Goal: Find contact information: Find contact information

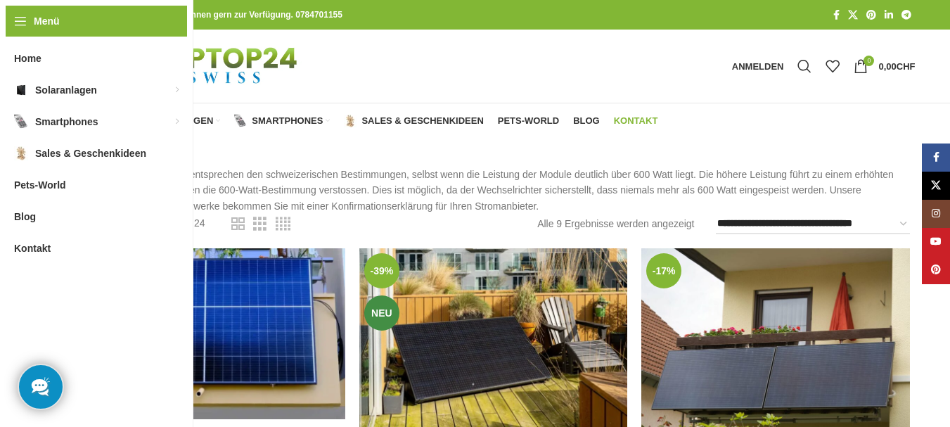
click at [631, 119] on span "Kontakt" at bounding box center [636, 120] width 44 height 11
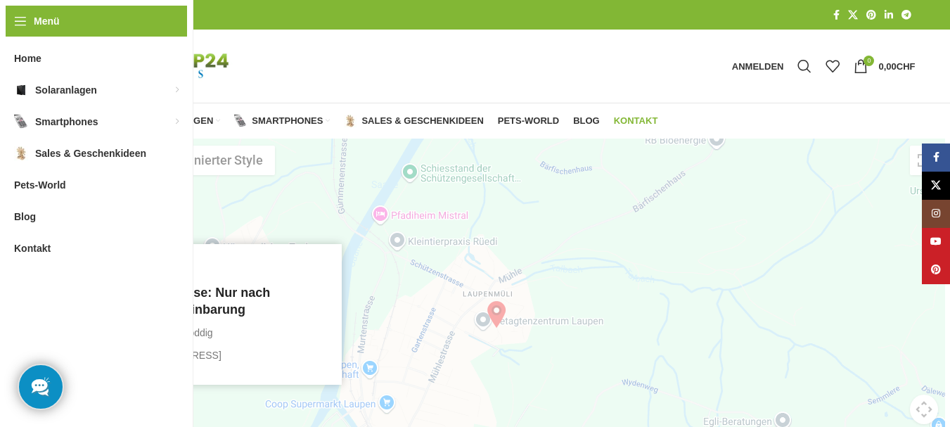
click at [639, 120] on span "Kontakt" at bounding box center [636, 120] width 44 height 11
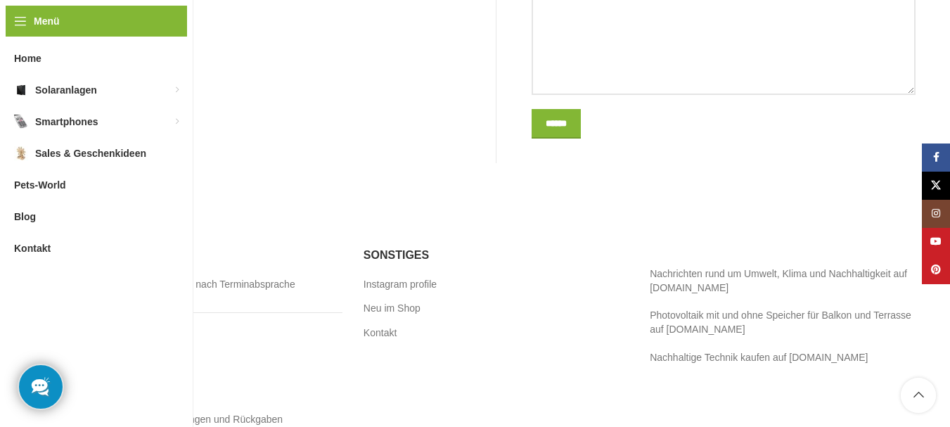
scroll to position [979, 0]
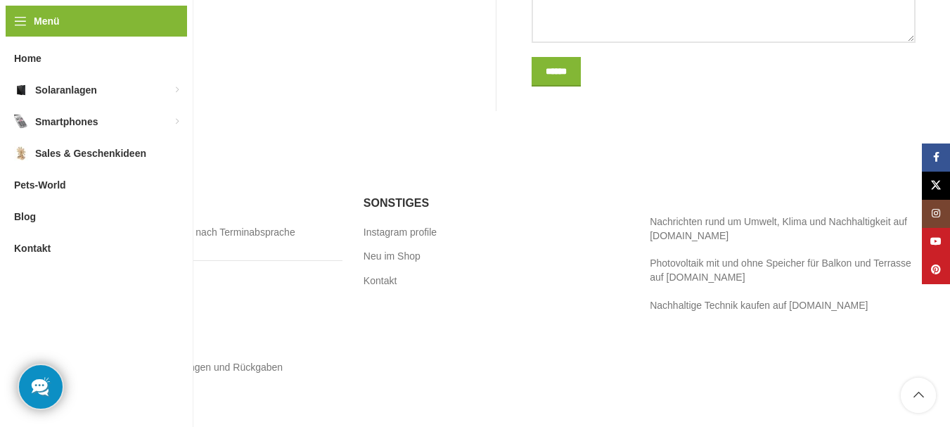
click at [111, 385] on link "Impressum" at bounding box center [102, 392] width 50 height 14
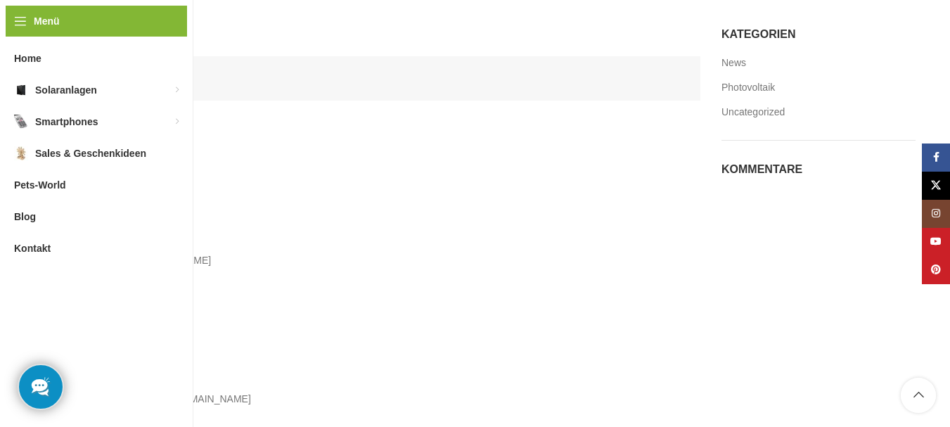
scroll to position [141, 0]
drag, startPoint x: 163, startPoint y: 397, endPoint x: 84, endPoint y: 398, distance: 79.5
click at [84, 398] on p "Telefon : 0041784701155 Mail : info@Tip-top24.ch" at bounding box center [389, 374] width 610 height 63
copy p "info@Tip-top24.ch"
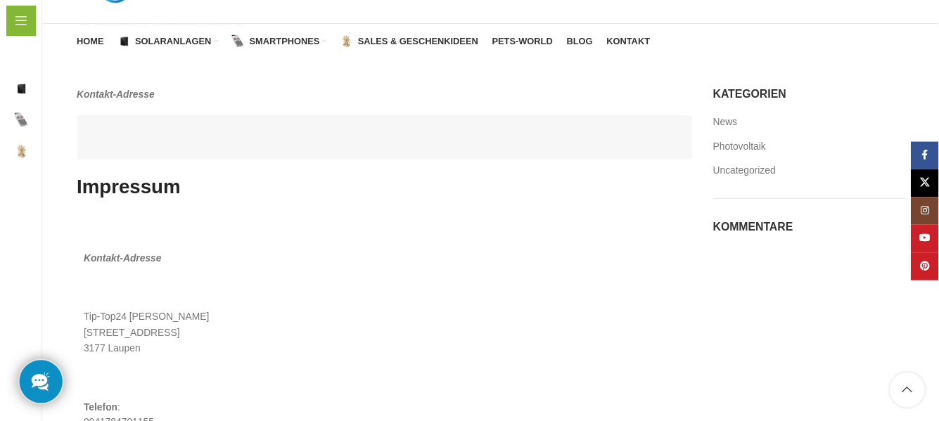
scroll to position [0, 0]
